Goal: Information Seeking & Learning: Learn about a topic

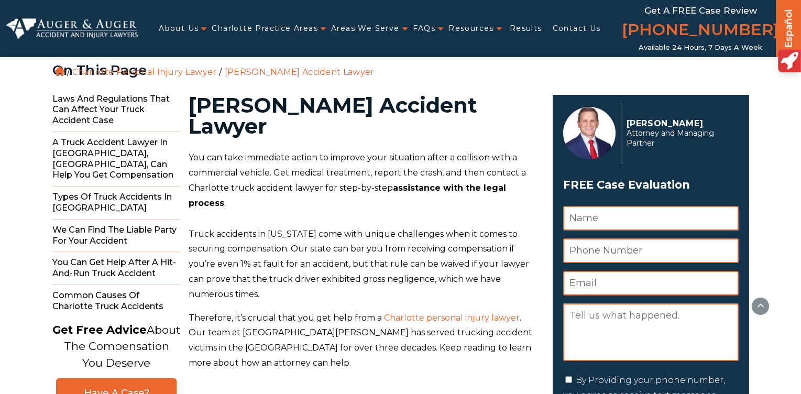
scroll to position [531, 0]
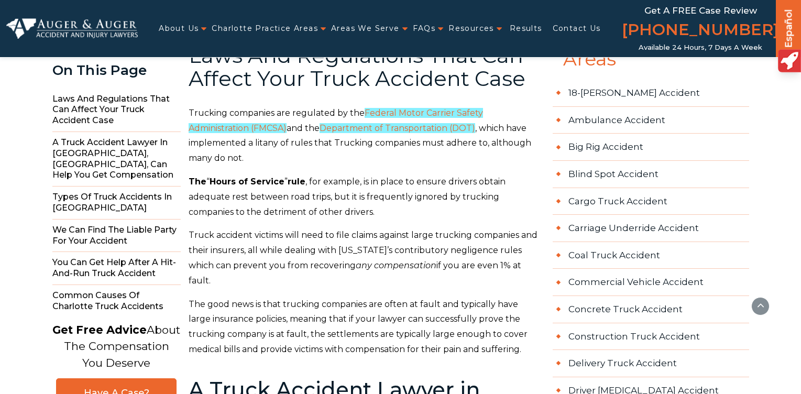
click at [344, 299] on span "The good news is that trucking companies are often at fault and typically have …" at bounding box center [358, 326] width 339 height 55
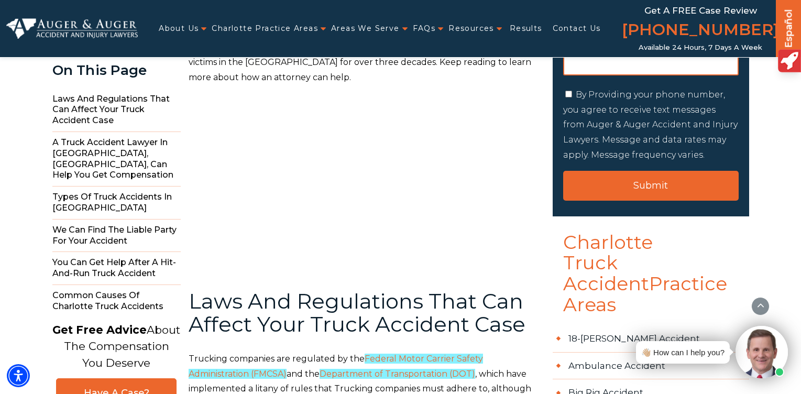
scroll to position [280, 0]
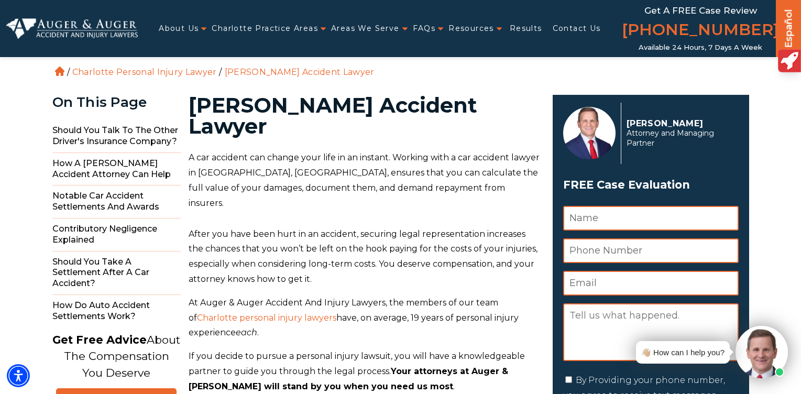
click at [279, 229] on span "After you have been hurt in an accident, securing legal representation increase…" at bounding box center [363, 256] width 349 height 55
